Goal: Information Seeking & Learning: Stay updated

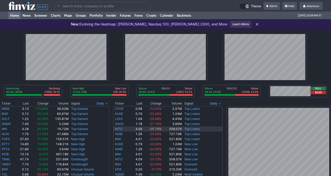
click at [171, 127] on td "358.07K" at bounding box center [172, 128] width 20 height 5
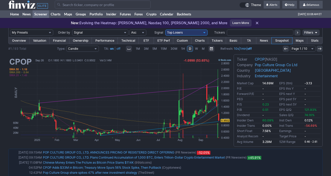
scroll to position [1, 0]
